Goal: Transaction & Acquisition: Purchase product/service

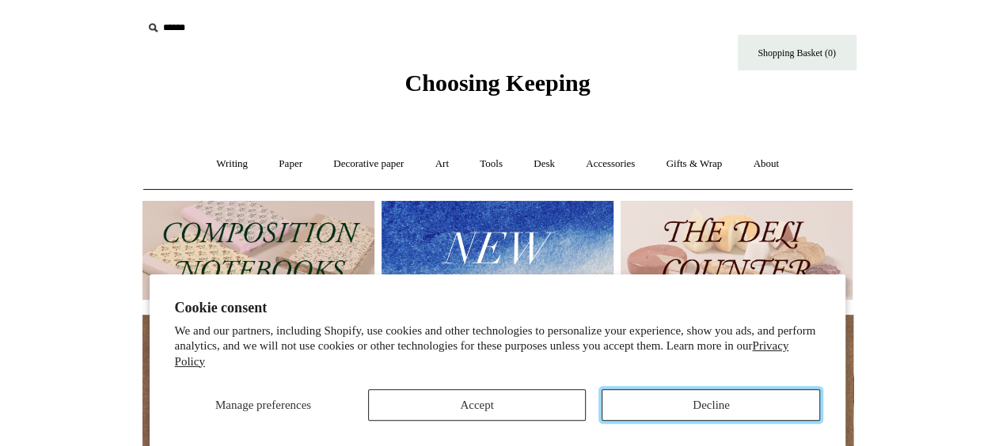
click at [662, 402] on button "Decline" at bounding box center [710, 405] width 218 height 32
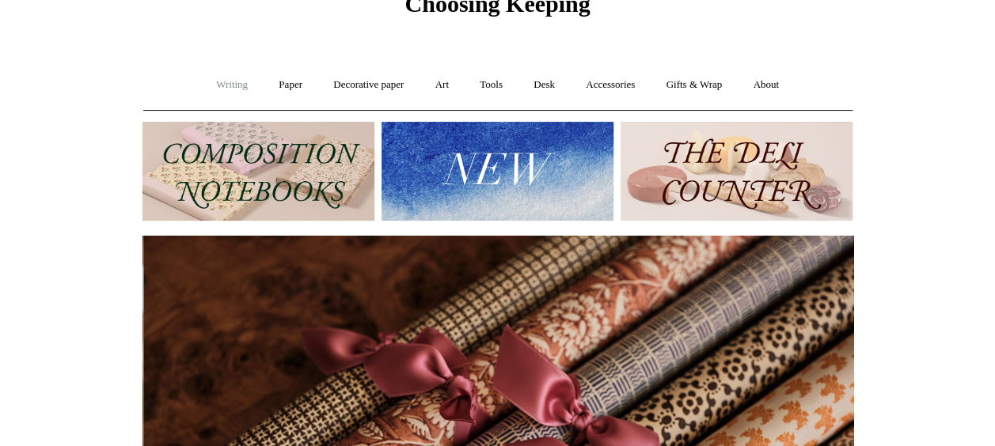
scroll to position [0, 1421]
click at [217, 79] on link "Writing +" at bounding box center [232, 85] width 60 height 42
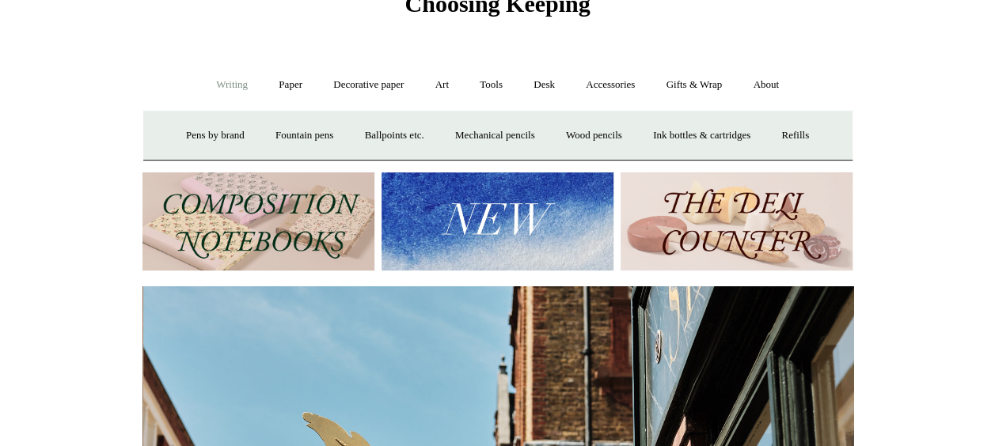
scroll to position [0, 711]
click at [283, 82] on link "Paper +" at bounding box center [290, 85] width 52 height 42
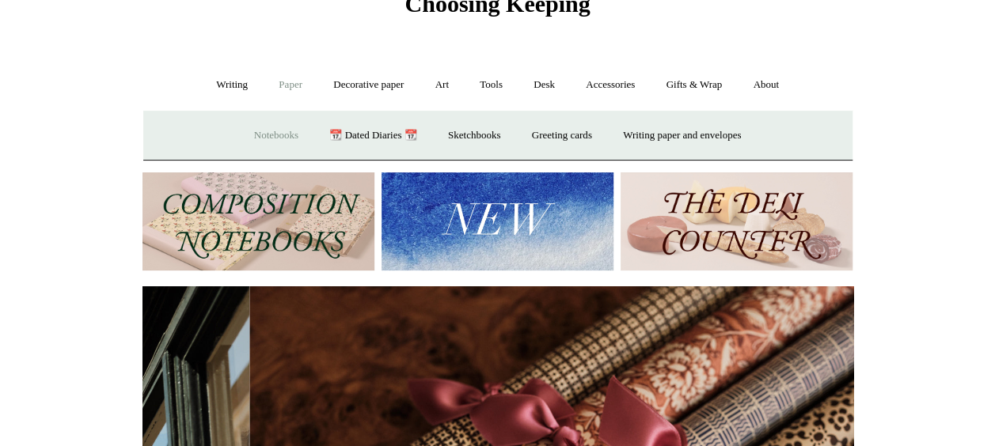
scroll to position [0, 1421]
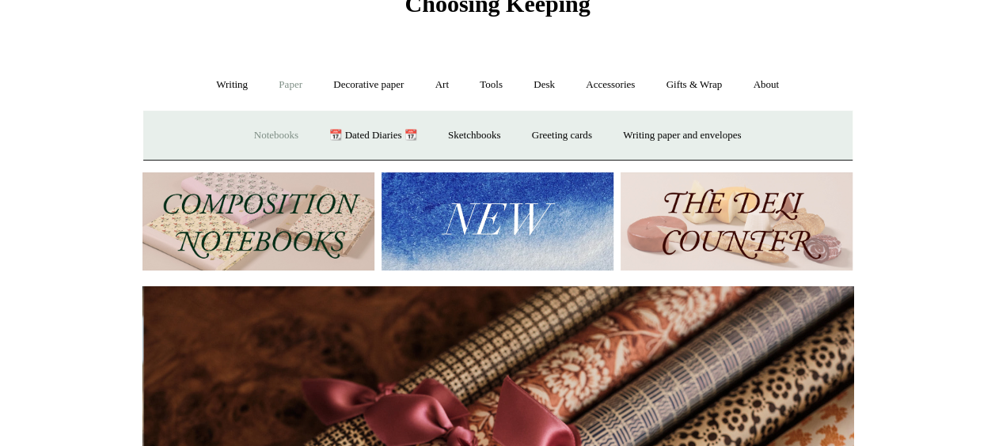
click at [271, 131] on link "Notebooks +" at bounding box center [276, 136] width 73 height 42
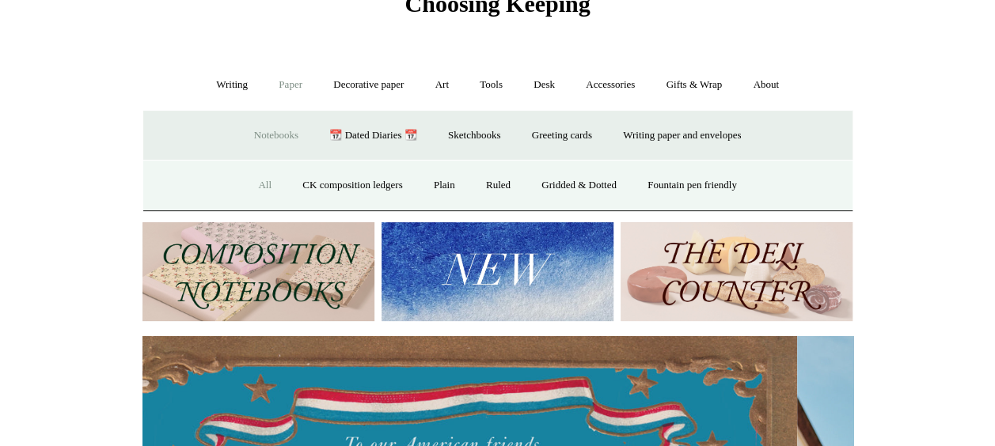
scroll to position [0, 0]
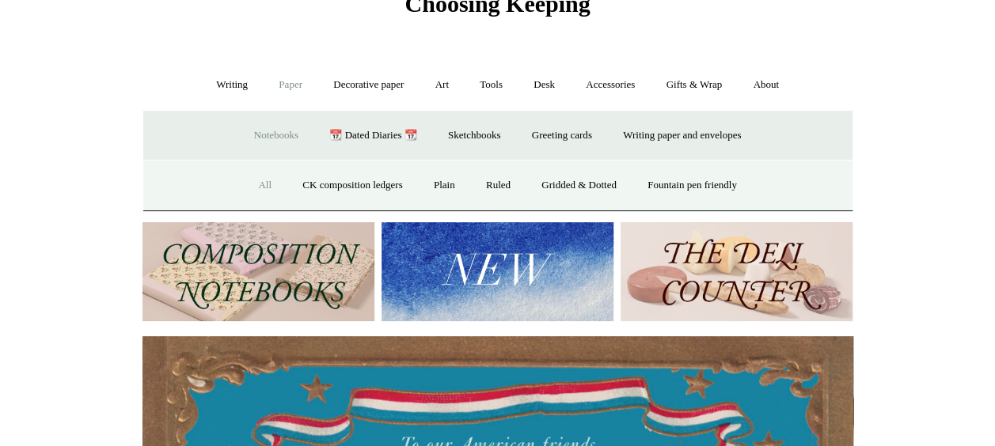
click at [255, 180] on link "All" at bounding box center [265, 186] width 42 height 42
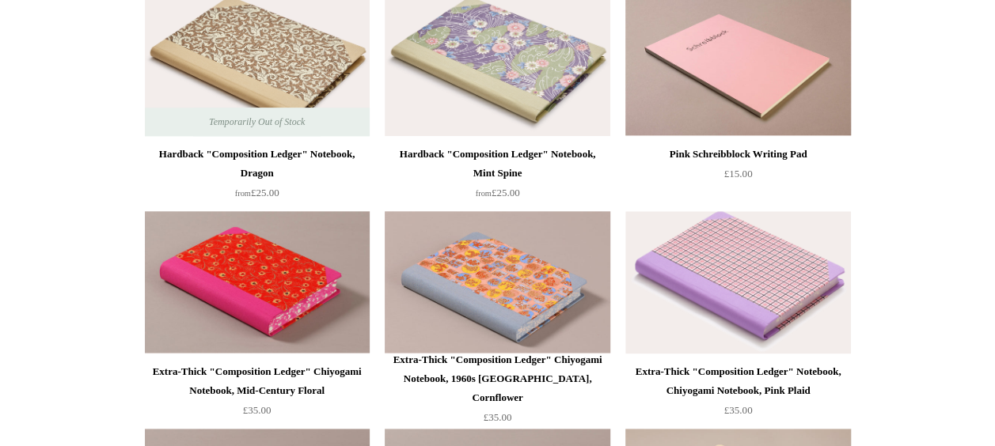
scroll to position [870, 0]
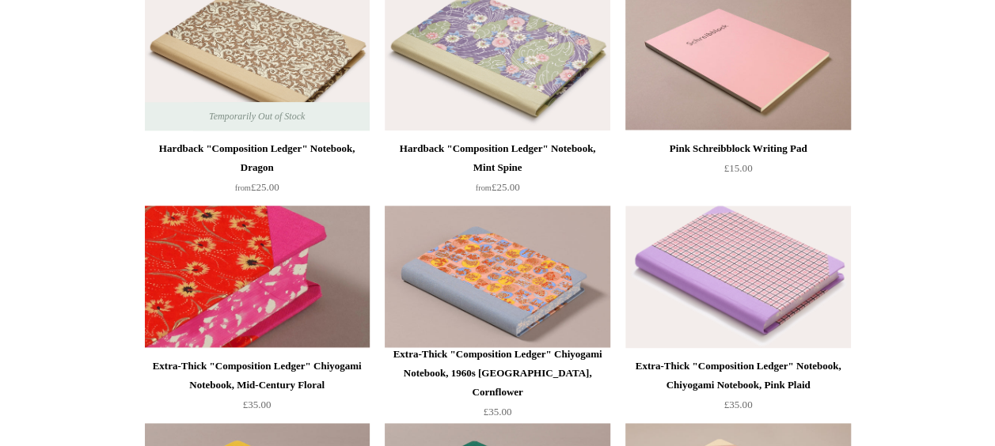
click at [192, 292] on img at bounding box center [257, 277] width 225 height 142
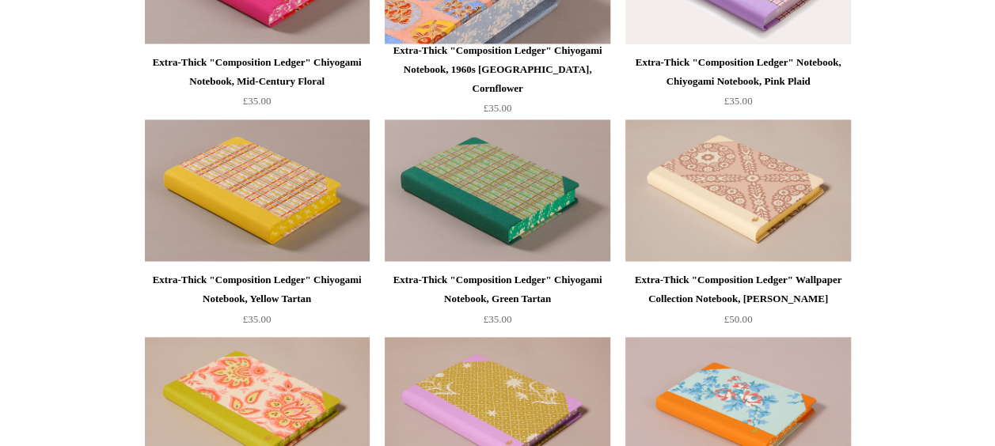
scroll to position [1266, 0]
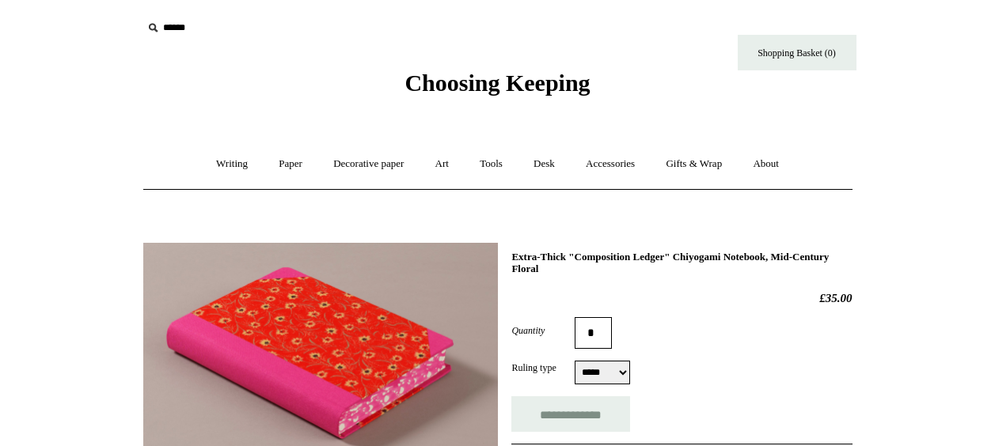
select select "*****"
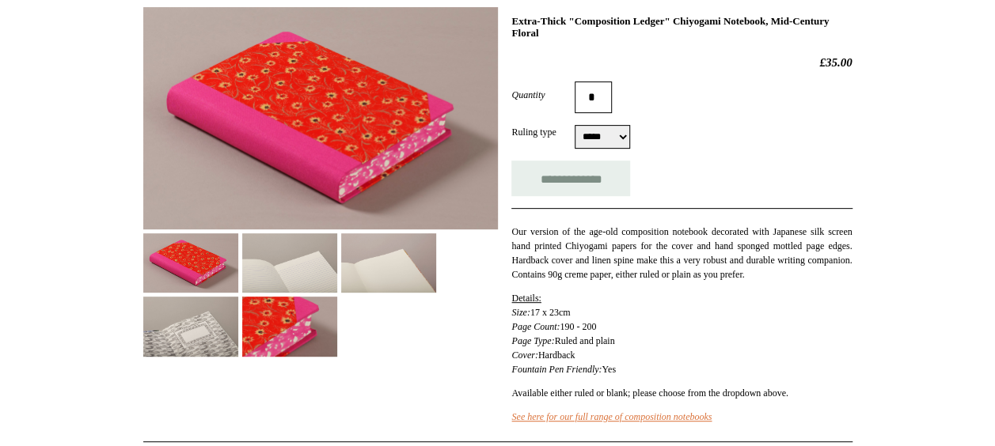
scroll to position [237, 0]
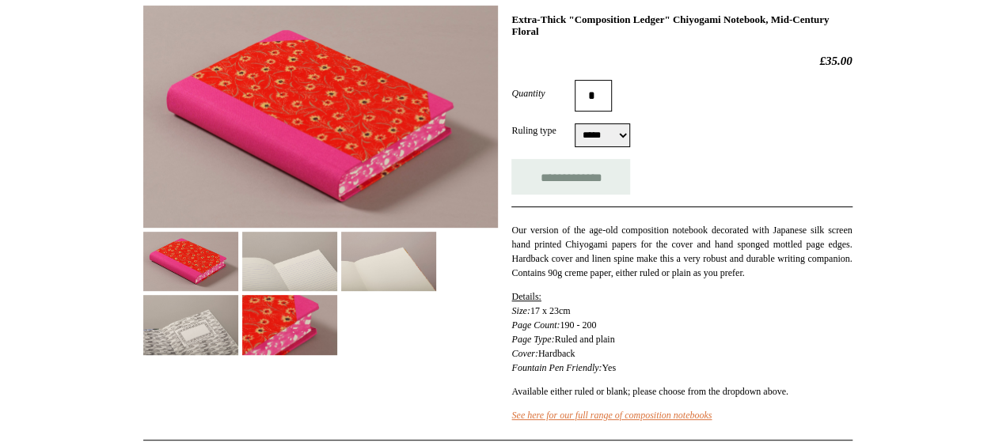
click at [280, 272] on img at bounding box center [289, 261] width 95 height 59
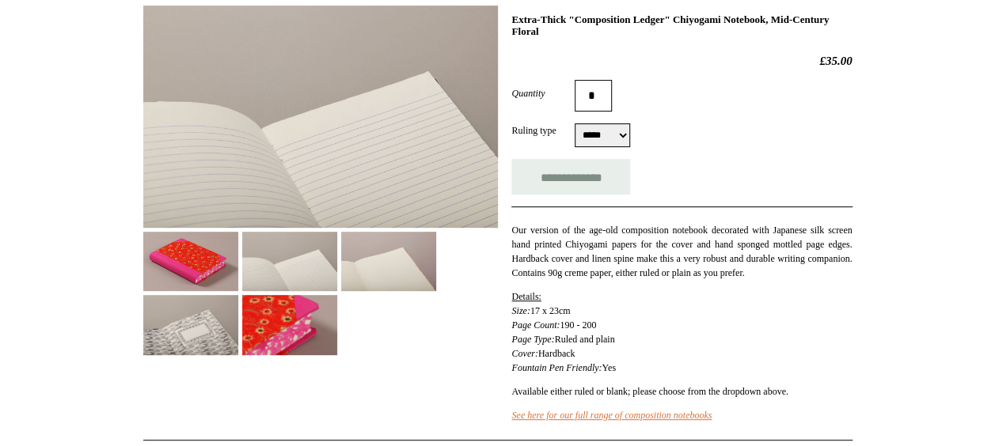
click at [381, 266] on img at bounding box center [388, 261] width 95 height 59
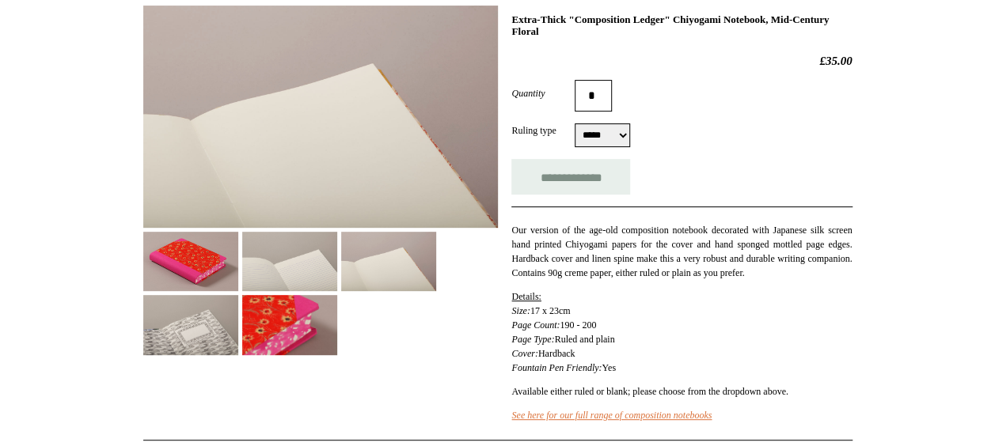
click at [238, 332] on img at bounding box center [190, 324] width 95 height 59
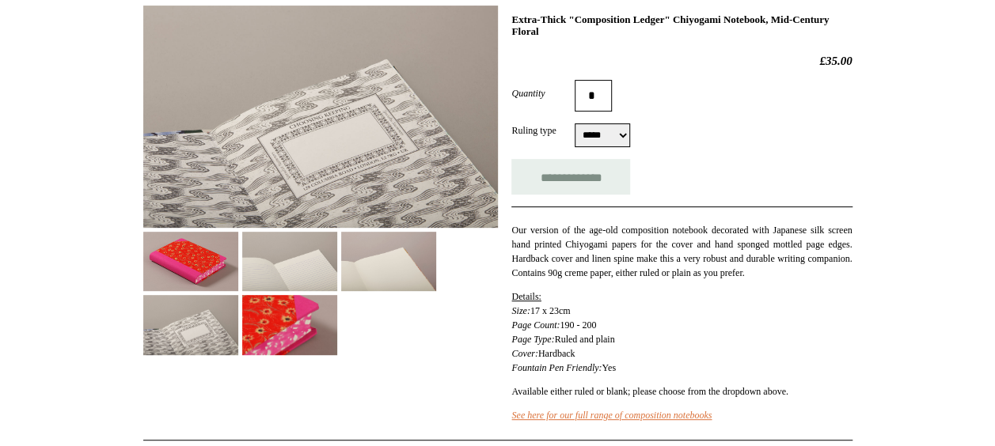
click at [337, 327] on img at bounding box center [289, 324] width 95 height 59
